Goal: Task Accomplishment & Management: Use online tool/utility

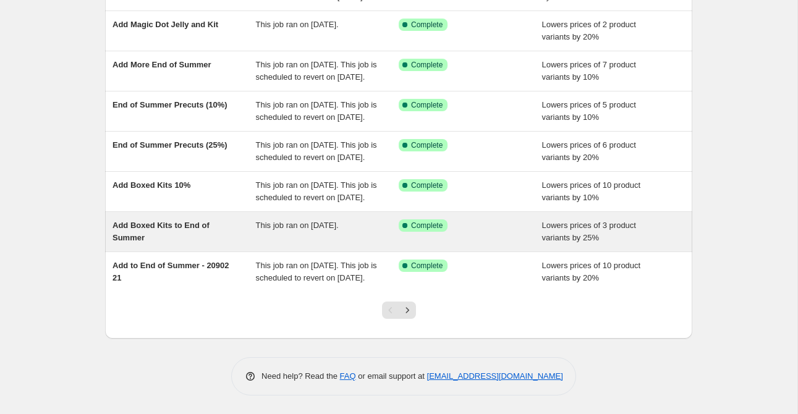
scroll to position [322, 0]
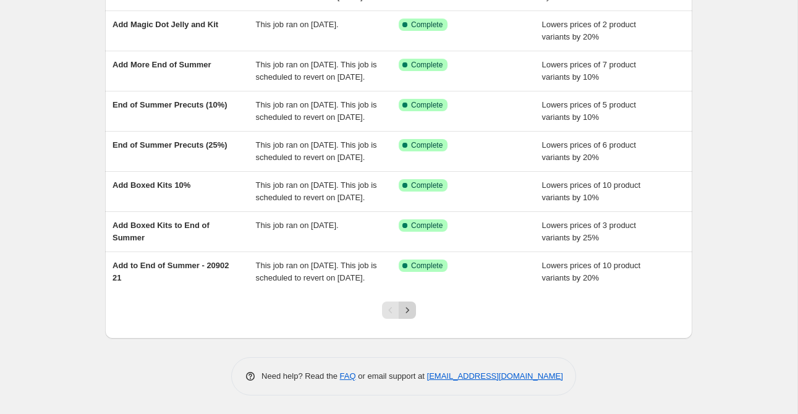
click at [407, 312] on icon "Next" at bounding box center [407, 310] width 12 height 12
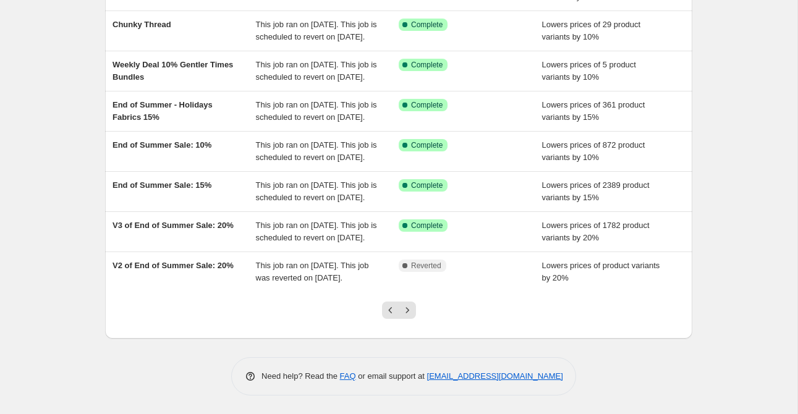
scroll to position [283, 0]
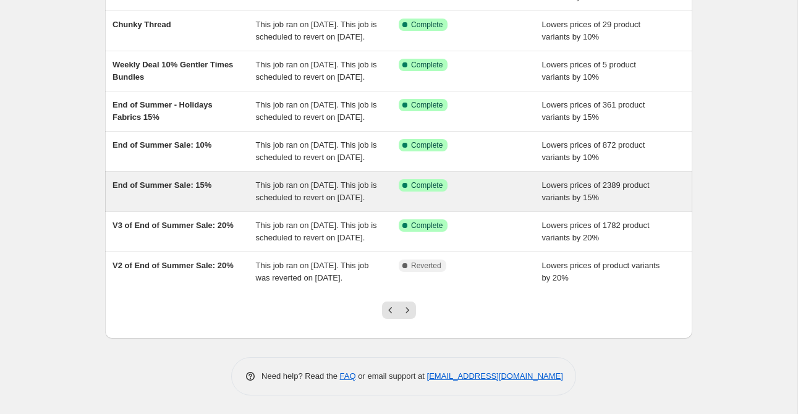
click at [202, 204] on div "End of Summer Sale: 15%" at bounding box center [184, 191] width 143 height 25
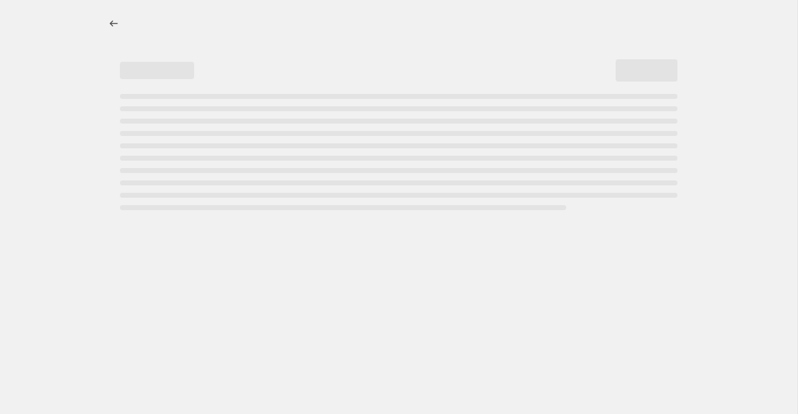
select select "percentage"
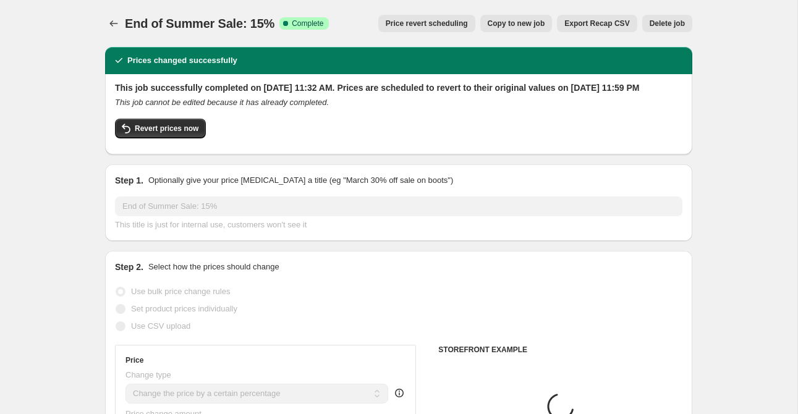
select select "collection"
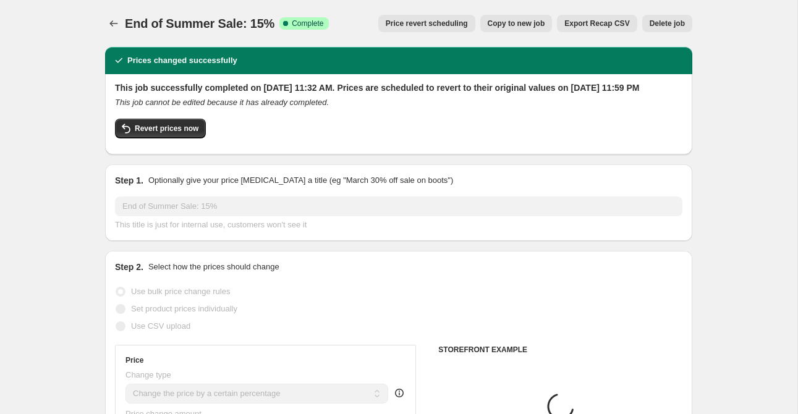
select select "collection"
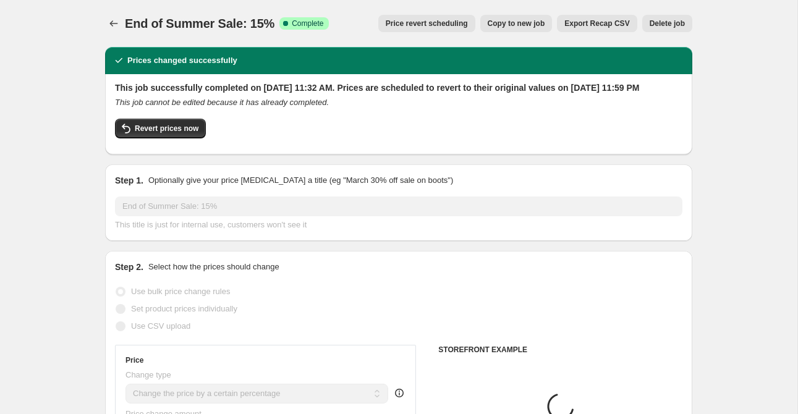
select select "tag"
select select "collection"
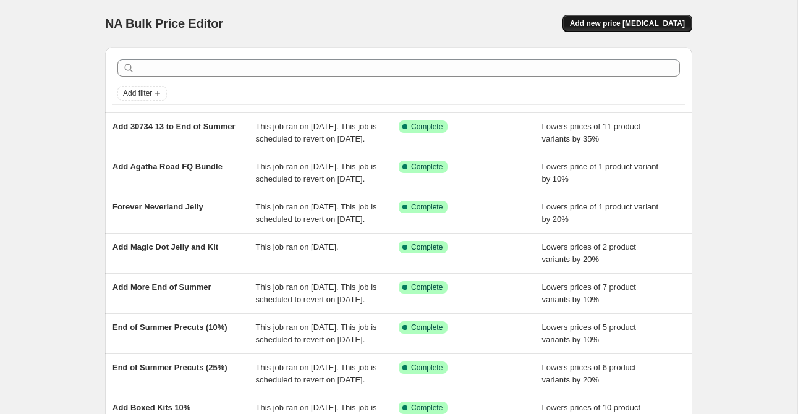
click at [599, 25] on span "Add new price [MEDICAL_DATA]" at bounding box center [627, 24] width 115 height 10
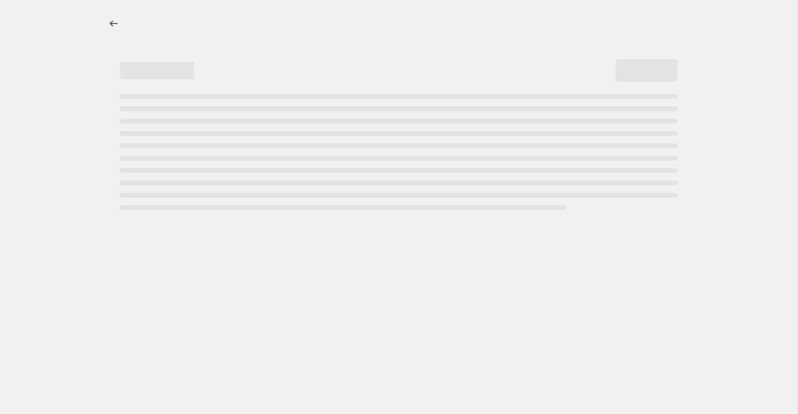
select select "percentage"
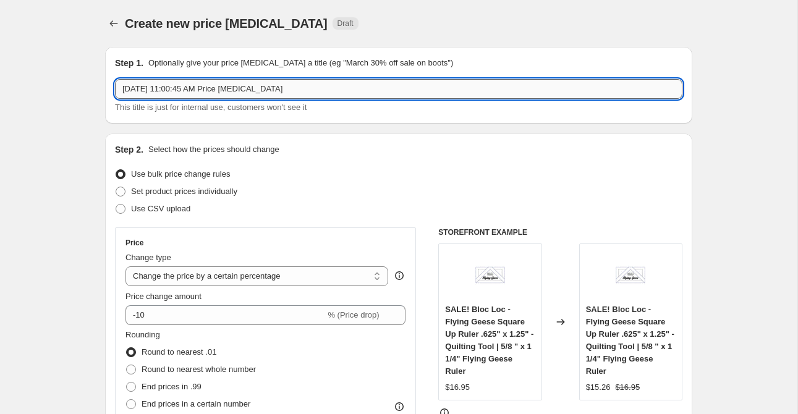
click at [190, 86] on input "[DATE] 11:00:45 AM Price [MEDICAL_DATA]" at bounding box center [399, 89] width 568 height 20
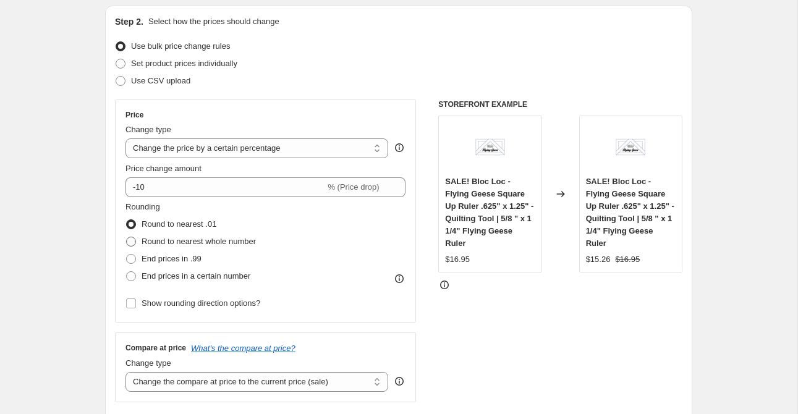
scroll to position [129, 0]
type input "Add Portofino 15%"
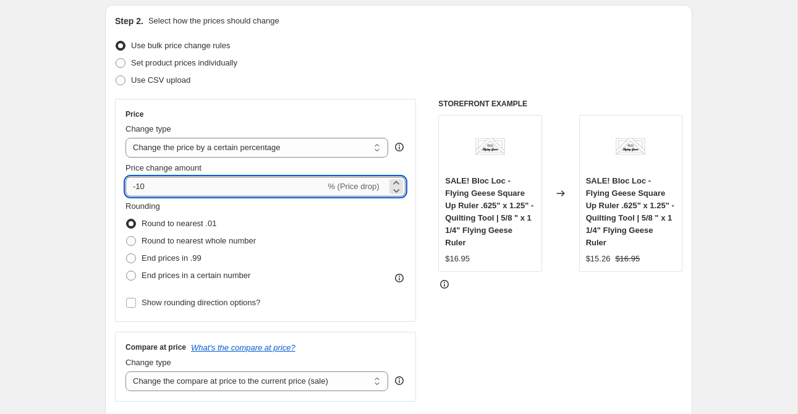
click at [178, 191] on input "-10" at bounding box center [226, 187] width 200 height 20
type input "-15"
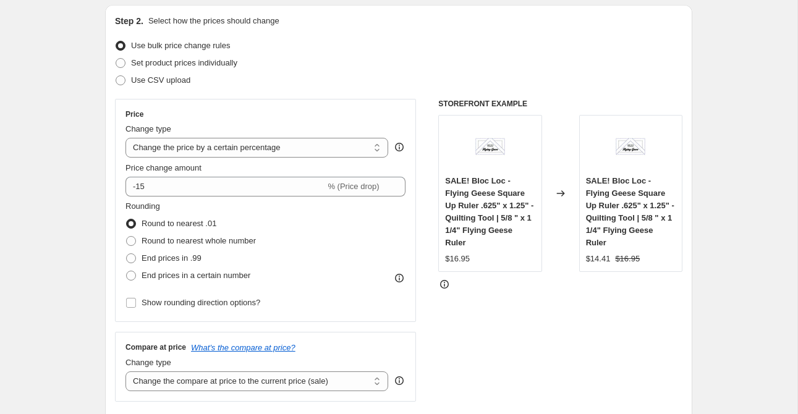
click at [401, 76] on div "Use CSV upload" at bounding box center [399, 80] width 568 height 17
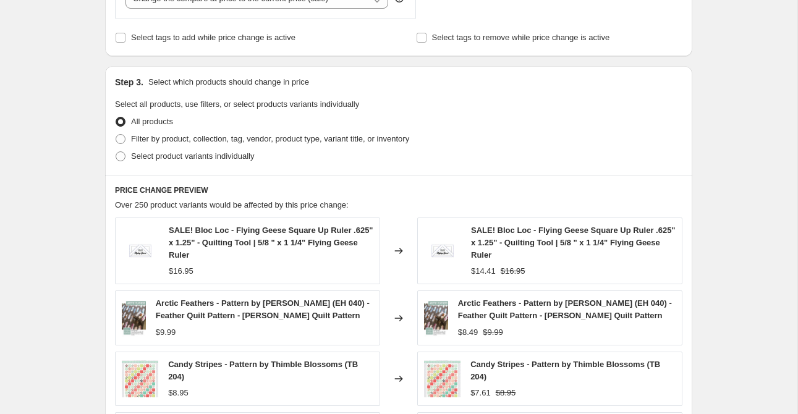
scroll to position [516, 0]
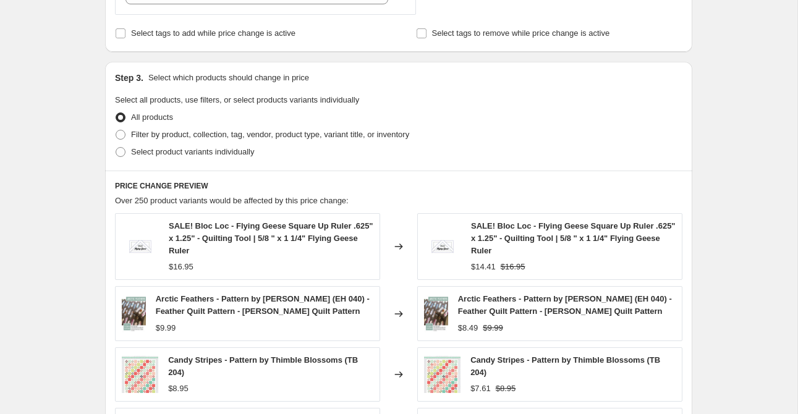
drag, startPoint x: 183, startPoint y: 35, endPoint x: 194, endPoint y: 43, distance: 13.6
click at [183, 35] on span "Select tags to add while price change is active" at bounding box center [213, 32] width 164 height 9
click at [126, 35] on input "Select tags to add while price change is active" at bounding box center [121, 33] width 10 height 10
checkbox input "true"
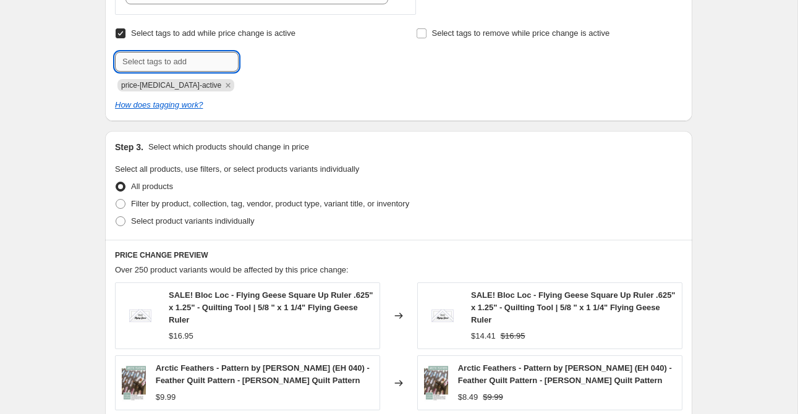
click at [188, 64] on input "text" at bounding box center [177, 62] width 124 height 20
click at [189, 62] on input "sale" at bounding box center [177, 62] width 124 height 20
type input "end of summer"
click at [310, 62] on span "end of summe..." at bounding box center [294, 60] width 56 height 9
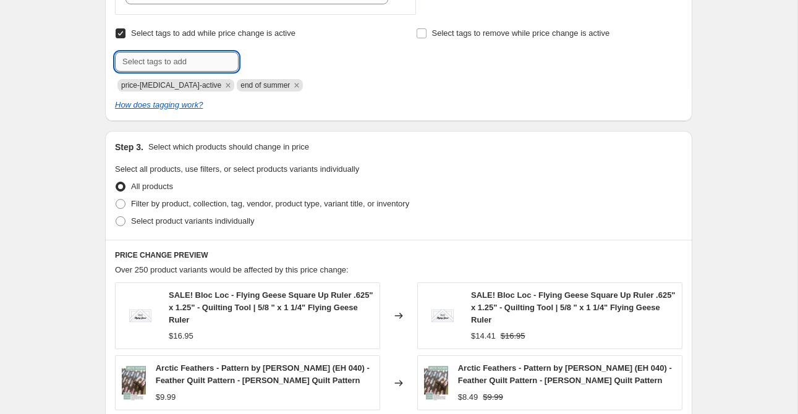
click at [194, 54] on input "text" at bounding box center [177, 62] width 124 height 20
type input "sale"
click at [262, 67] on button "Add sale" at bounding box center [265, 60] width 46 height 17
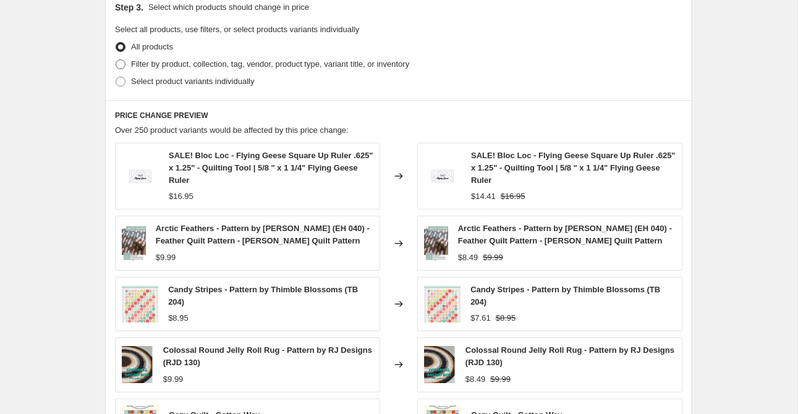
scroll to position [665, 0]
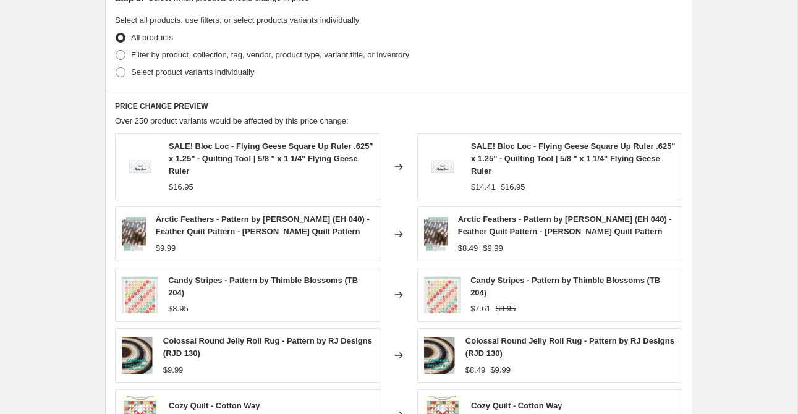
click at [193, 56] on span "Filter by product, collection, tag, vendor, product type, variant title, or inv…" at bounding box center [270, 54] width 278 height 9
click at [116, 51] on input "Filter by product, collection, tag, vendor, product type, variant title, or inv…" at bounding box center [116, 50] width 1 height 1
radio input "true"
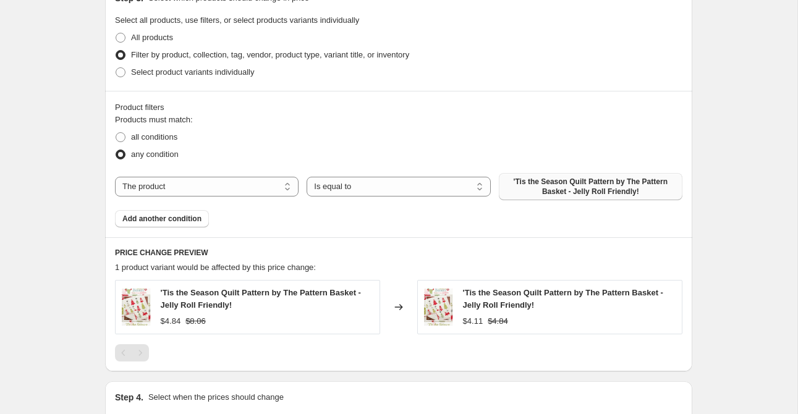
click at [573, 185] on span "'Tis the Season Quilt Pattern by The Pattern Basket - Jelly Roll Friendly!" at bounding box center [590, 187] width 169 height 20
click at [231, 187] on select "The product The product's collection The product's tag The product's vendor The…" at bounding box center [207, 187] width 184 height 20
select select "collection"
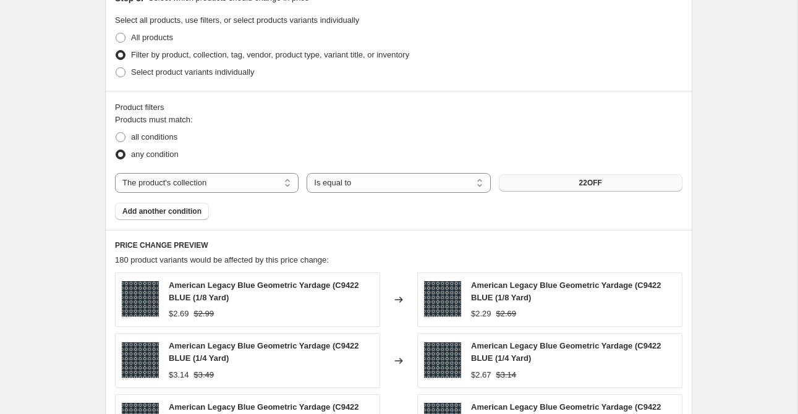
click at [565, 184] on button "22OFF" at bounding box center [591, 182] width 184 height 17
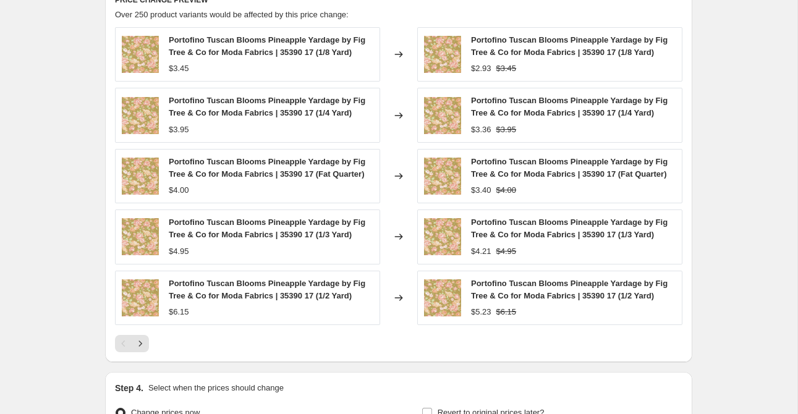
scroll to position [1050, 0]
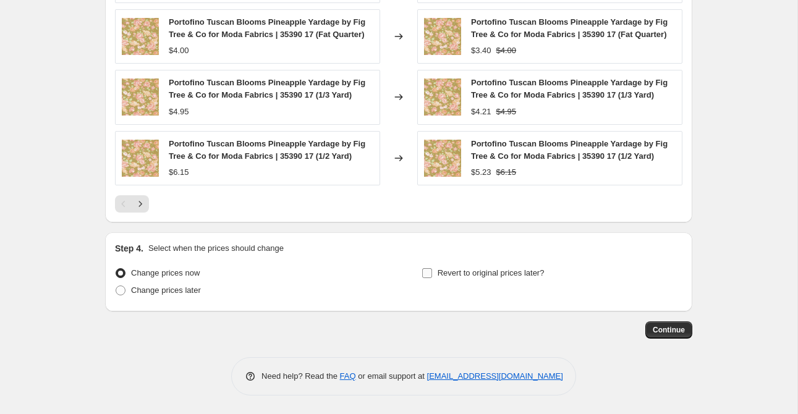
click at [430, 270] on input "Revert to original prices later?" at bounding box center [427, 273] width 10 height 10
checkbox input "true"
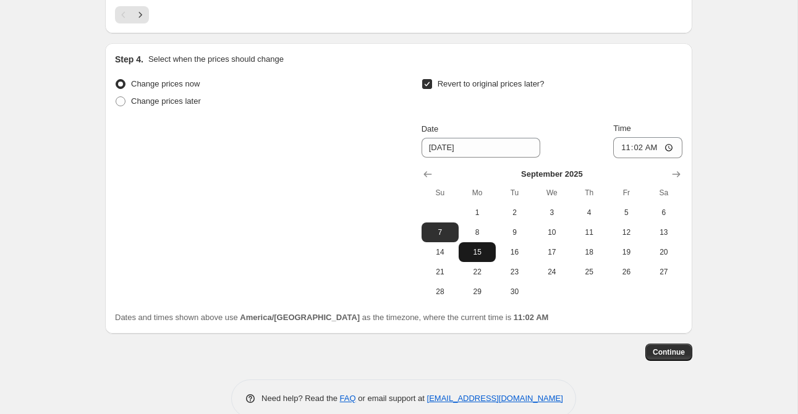
scroll to position [1247, 0]
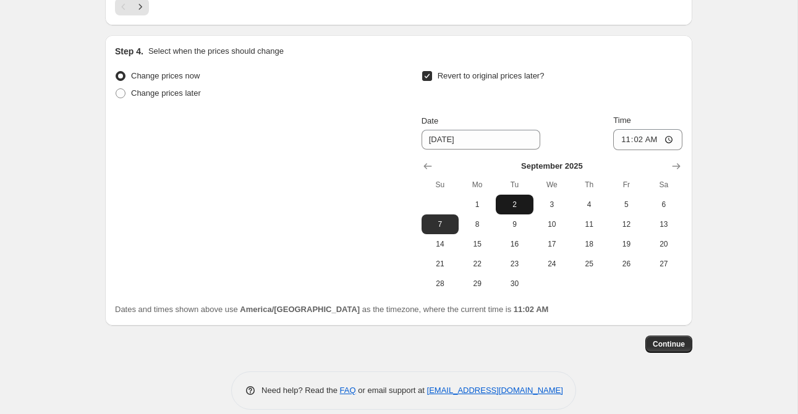
click at [513, 211] on button "2" at bounding box center [514, 205] width 37 height 20
type input "[DATE]"
click at [620, 140] on input "11:02" at bounding box center [647, 139] width 69 height 21
click at [637, 139] on input "11:02" at bounding box center [647, 139] width 69 height 21
type input "23:59"
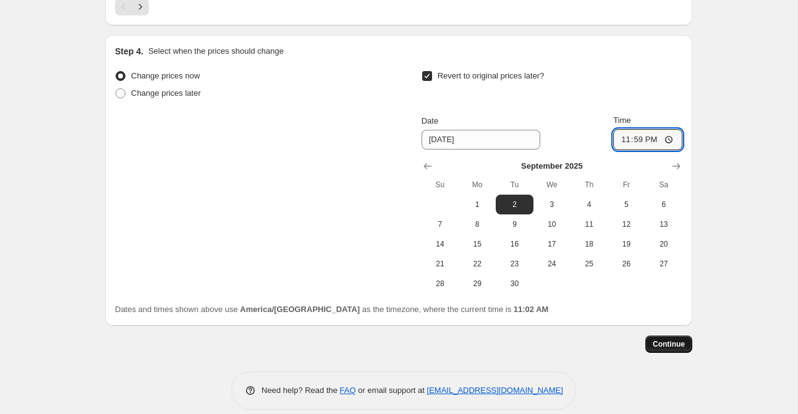
click at [662, 345] on span "Continue" at bounding box center [669, 344] width 32 height 10
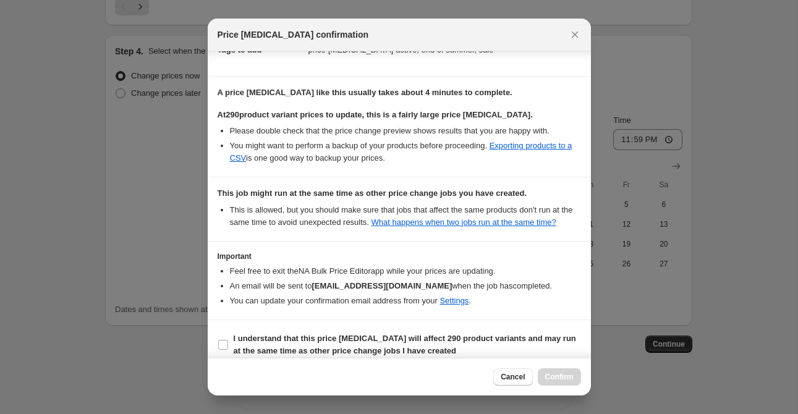
scroll to position [232, 0]
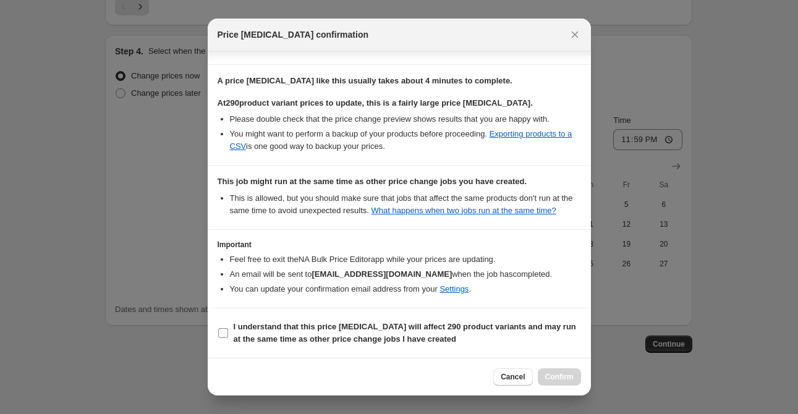
drag, startPoint x: 247, startPoint y: 321, endPoint x: 247, endPoint y: 328, distance: 7.4
click at [247, 322] on span "I understand that this price [MEDICAL_DATA] will affect 290 product variants an…" at bounding box center [407, 333] width 347 height 25
click at [228, 328] on input "I understand that this price [MEDICAL_DATA] will affect 290 product variants an…" at bounding box center [223, 333] width 10 height 10
checkbox input "true"
click at [556, 378] on span "Confirm" at bounding box center [559, 377] width 28 height 10
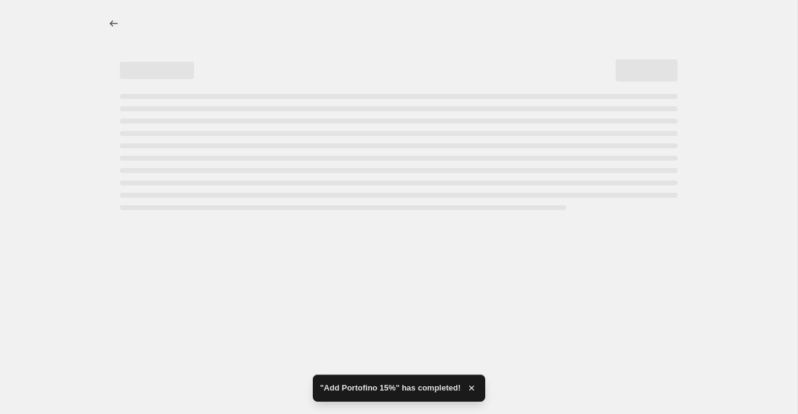
select select "percentage"
select select "collection"
